Goal: Subscribe to service/newsletter

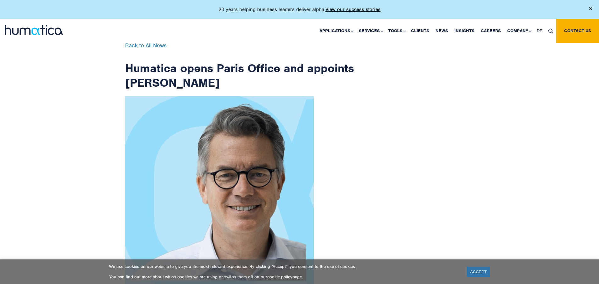
scroll to position [1004, 0]
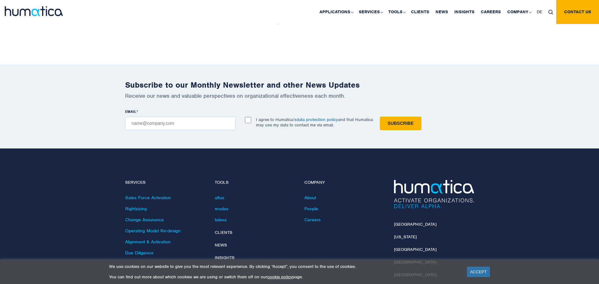
checkbox input "true"
type input "[EMAIL_ADDRESS][DOMAIN_NAME]"
click at [380, 116] on input "Subscribe" at bounding box center [401, 123] width 42 height 14
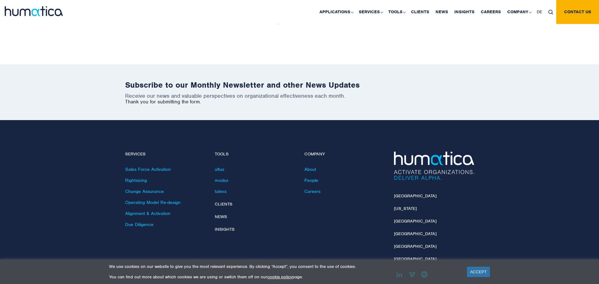
scroll to position [975, 0]
